Goal: Go to known website: Go to known website

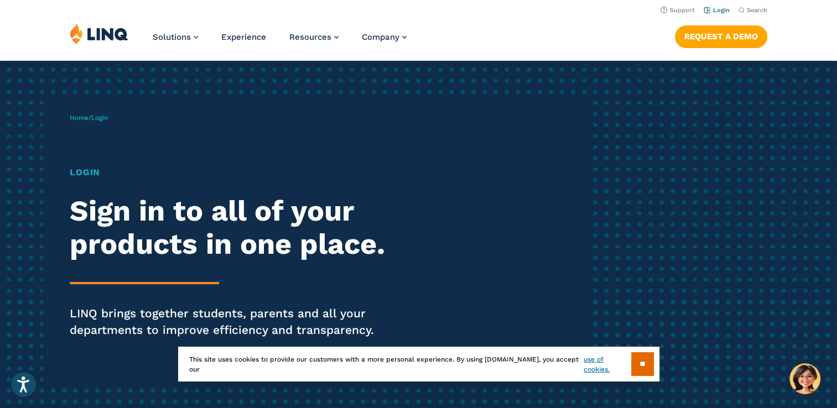
click at [718, 7] on link "Login" at bounding box center [717, 10] width 26 height 7
click at [645, 368] on input "**" at bounding box center [642, 364] width 23 height 24
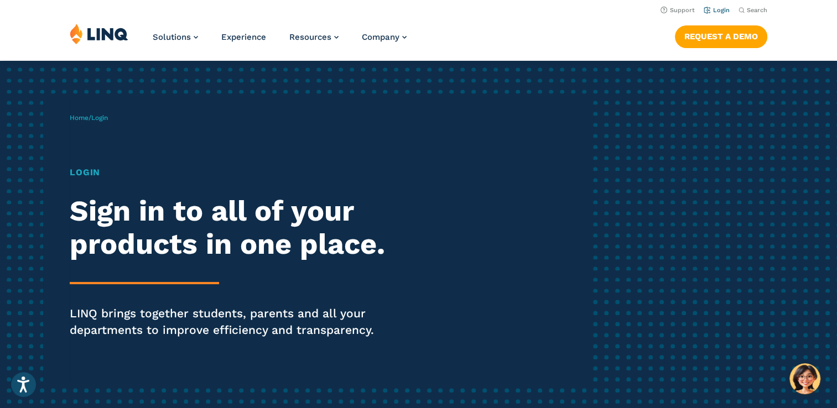
click at [721, 10] on link "Login" at bounding box center [717, 10] width 26 height 7
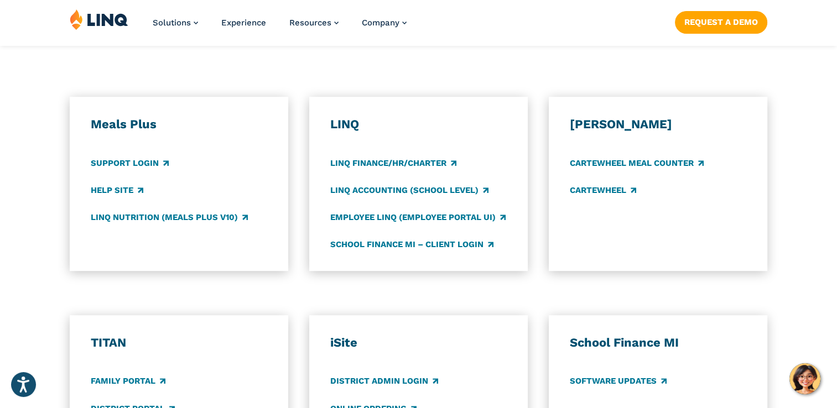
scroll to position [576, 0]
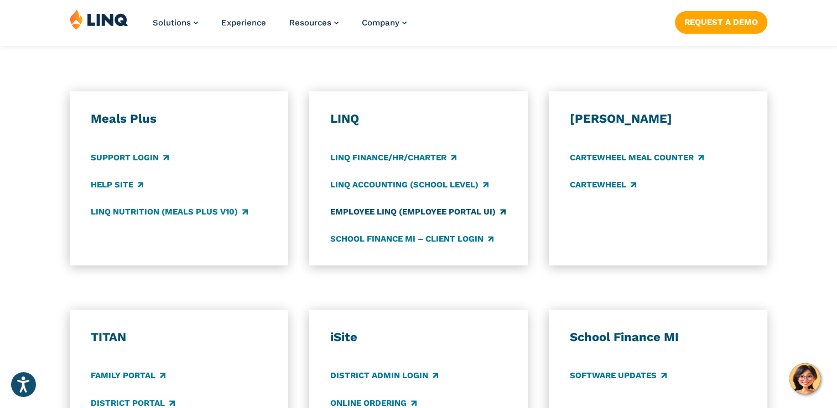
click at [465, 212] on link "Employee LINQ (Employee Portal UI)" at bounding box center [417, 212] width 175 height 12
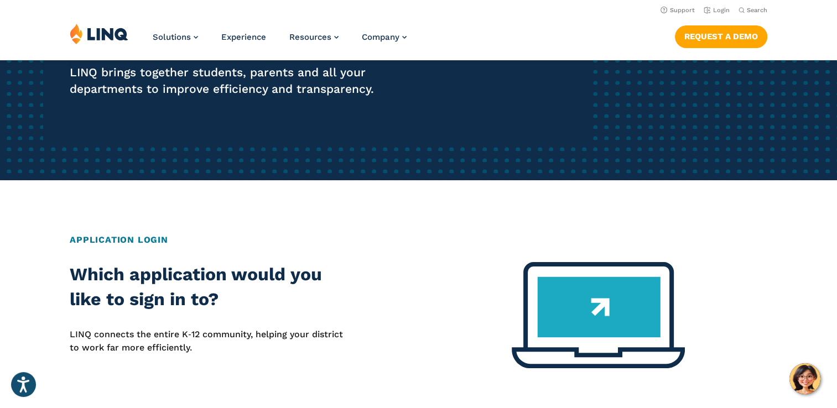
scroll to position [0, 0]
